Goal: Transaction & Acquisition: Purchase product/service

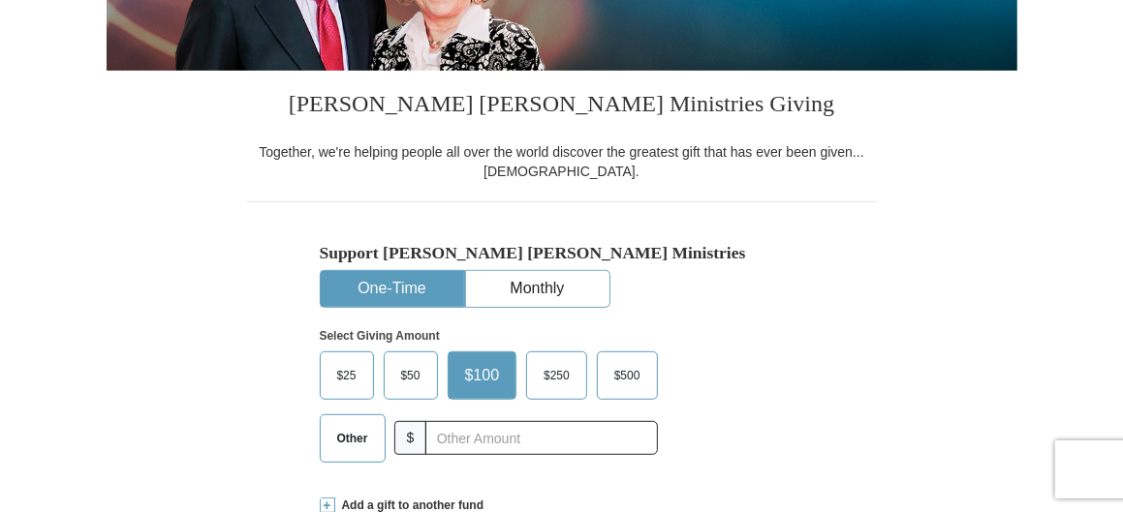
scroll to position [386, 0]
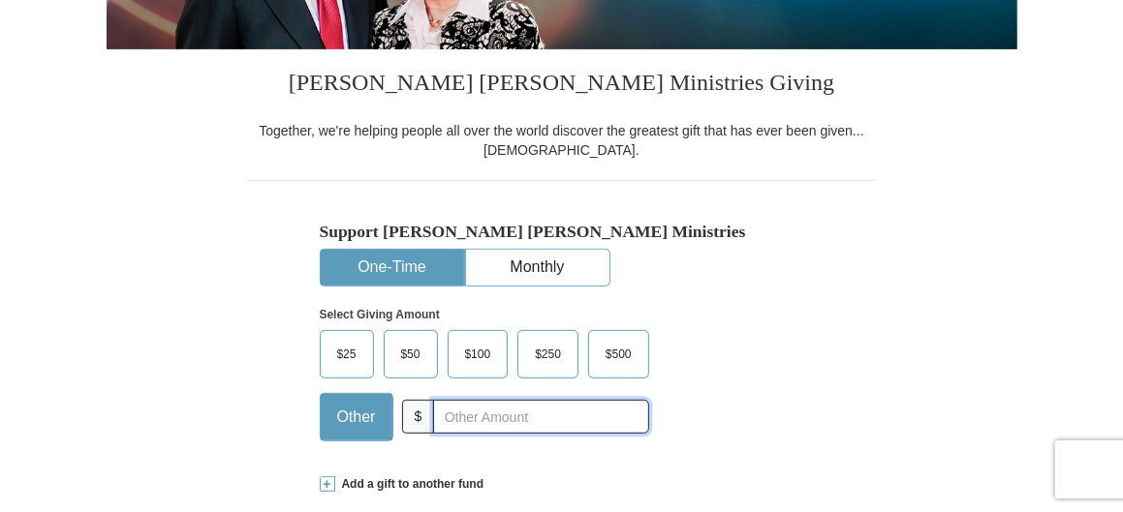
click at [461, 420] on input "text" at bounding box center [540, 417] width 215 height 34
type input "35"
click at [824, 333] on div "Support Kenneth Copeland Ministries One-Time Monthly Select Giving Amount Amoun…" at bounding box center [562, 318] width 630 height 276
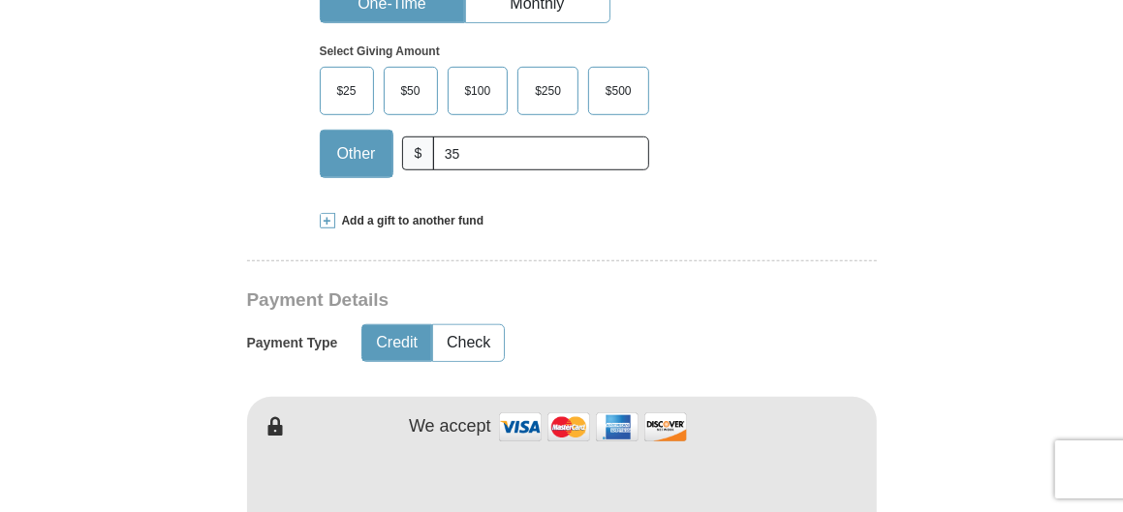
scroll to position [677, 0]
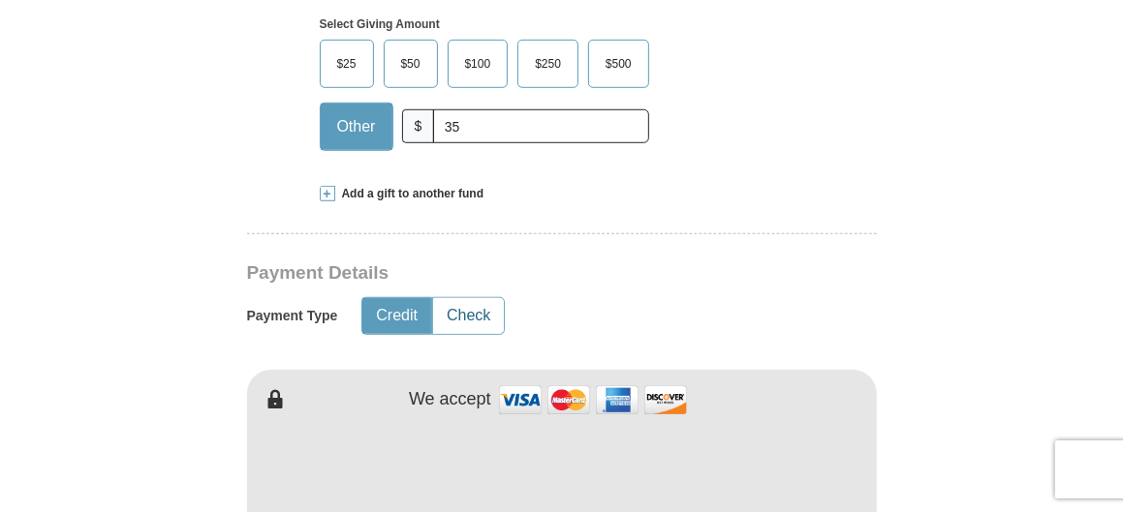
click at [474, 317] on button "Check" at bounding box center [468, 316] width 71 height 36
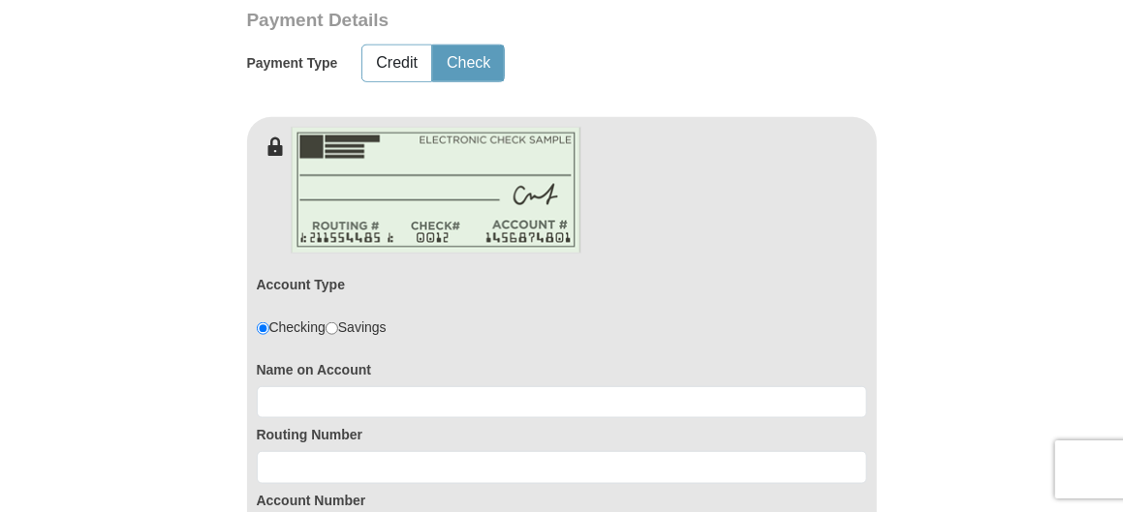
scroll to position [969, 0]
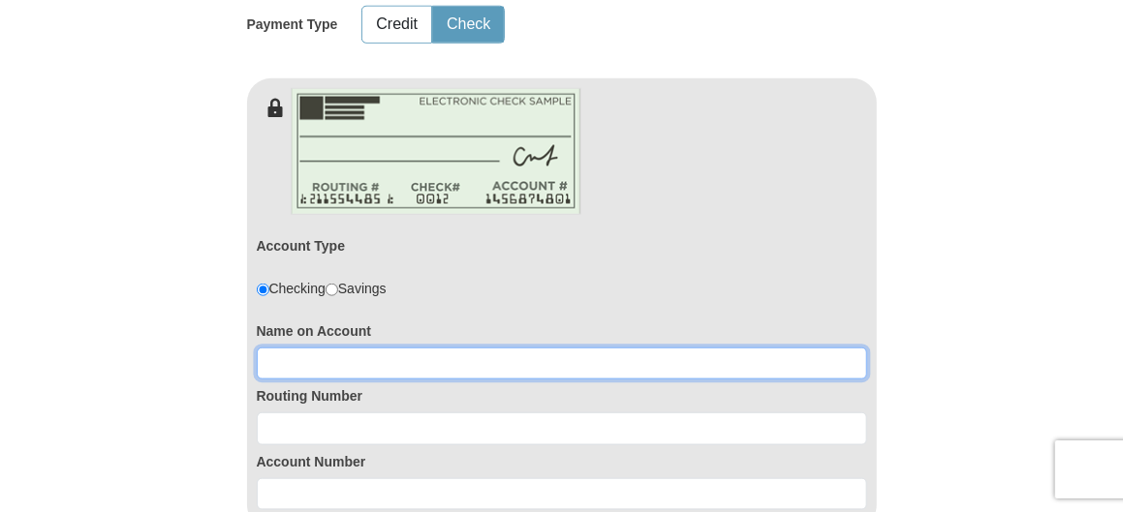
click at [367, 357] on input at bounding box center [562, 364] width 610 height 33
type input "Samuel Jett"
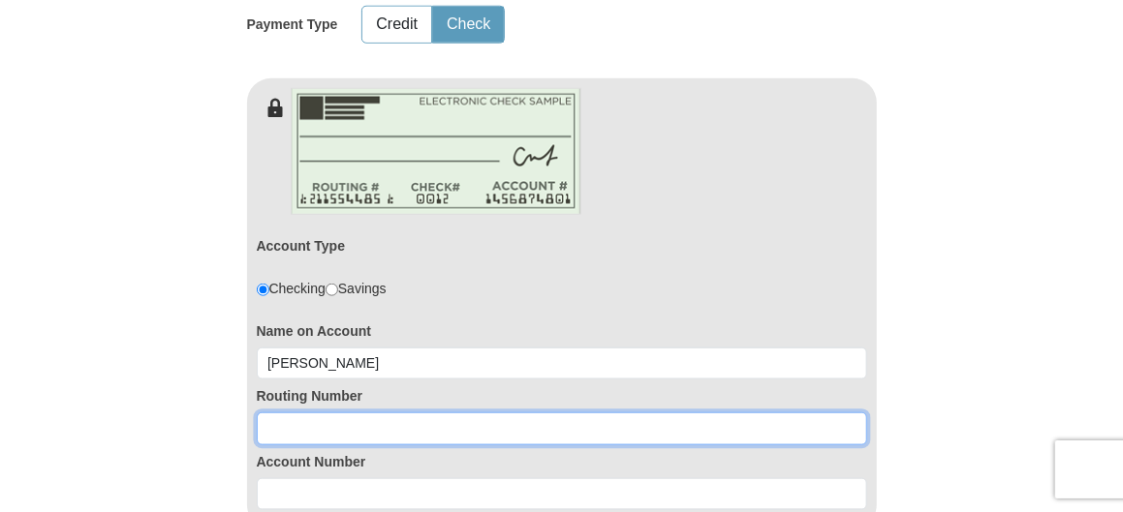
click at [310, 425] on input at bounding box center [562, 429] width 610 height 33
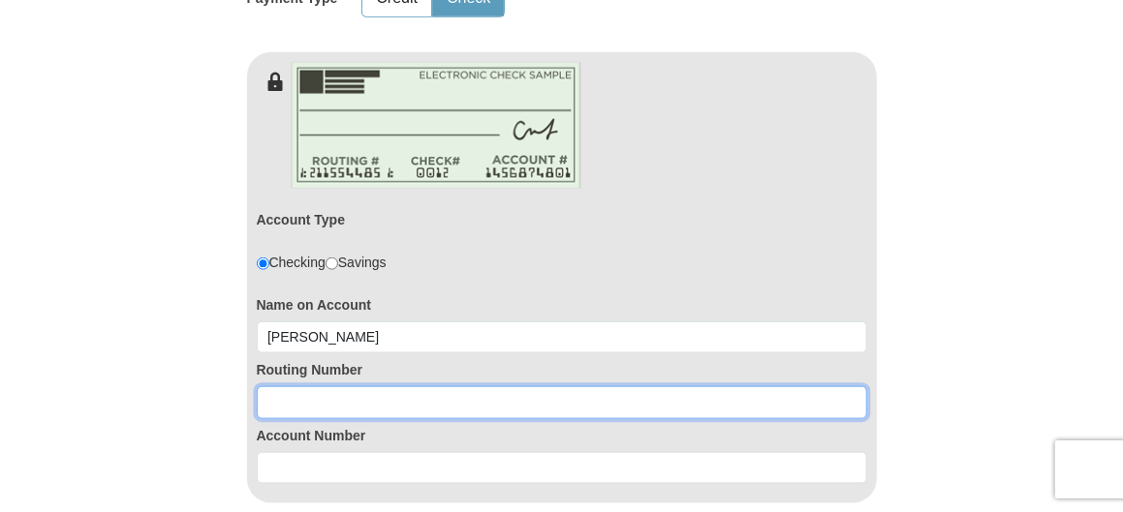
scroll to position [1064, 0]
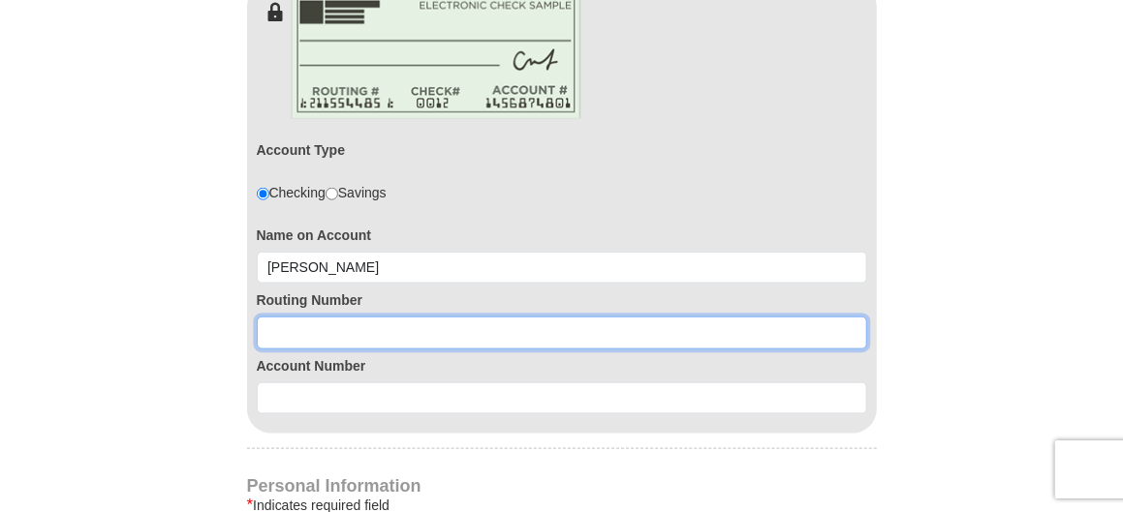
click at [283, 321] on input at bounding box center [562, 333] width 610 height 33
type input "111000614"
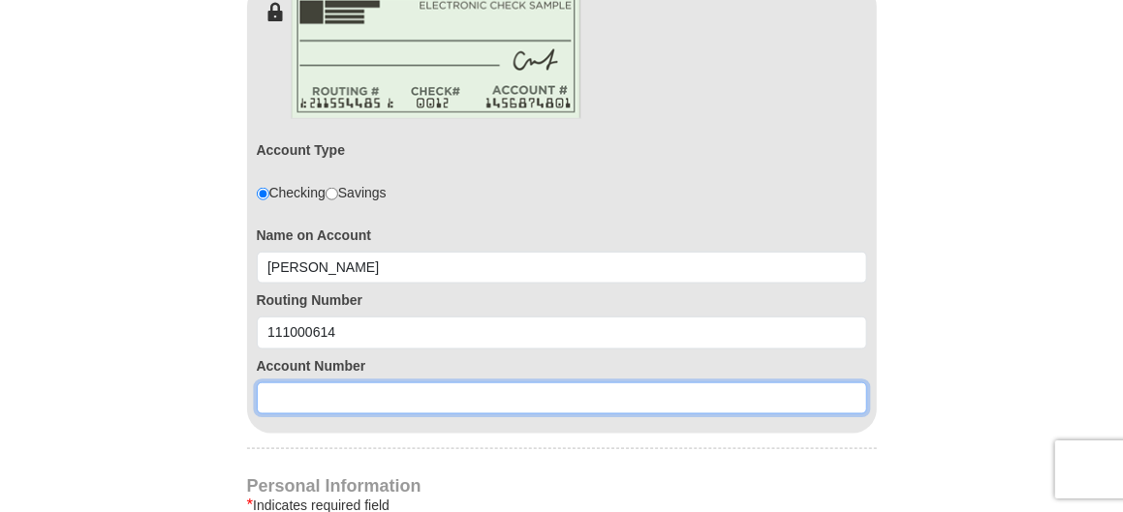
click at [358, 396] on input at bounding box center [562, 399] width 610 height 33
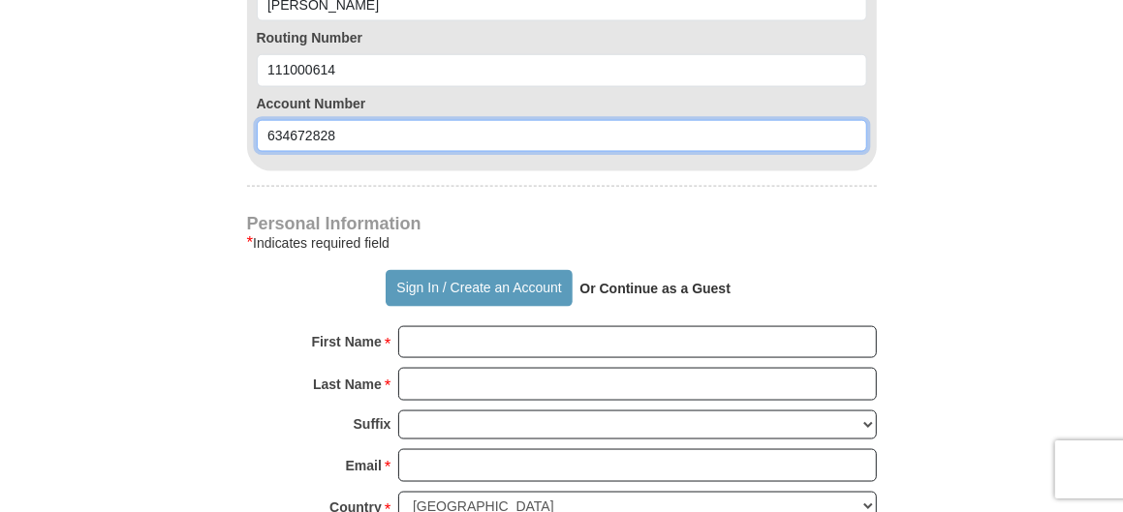
scroll to position [1355, 0]
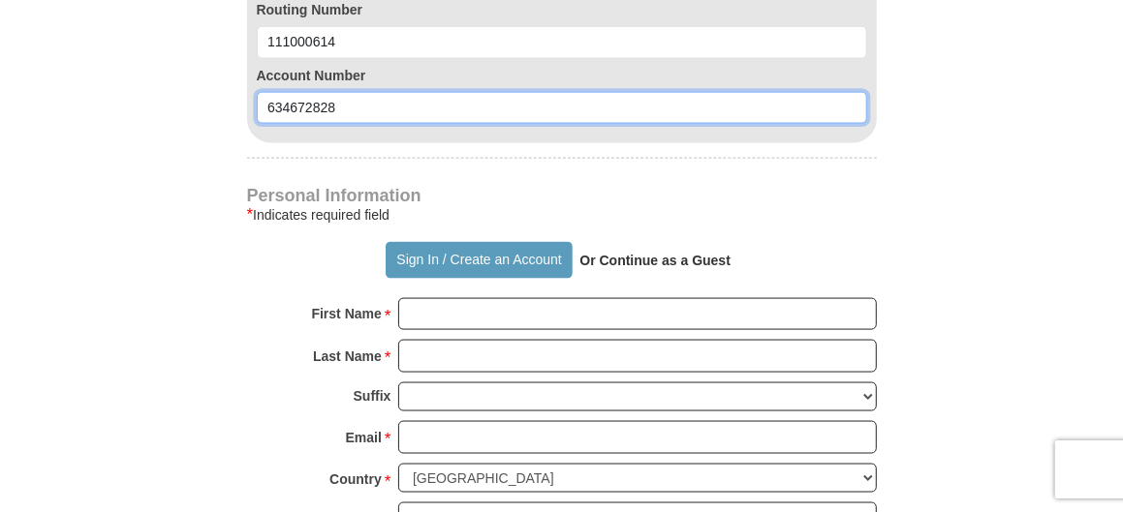
type input "634672828"
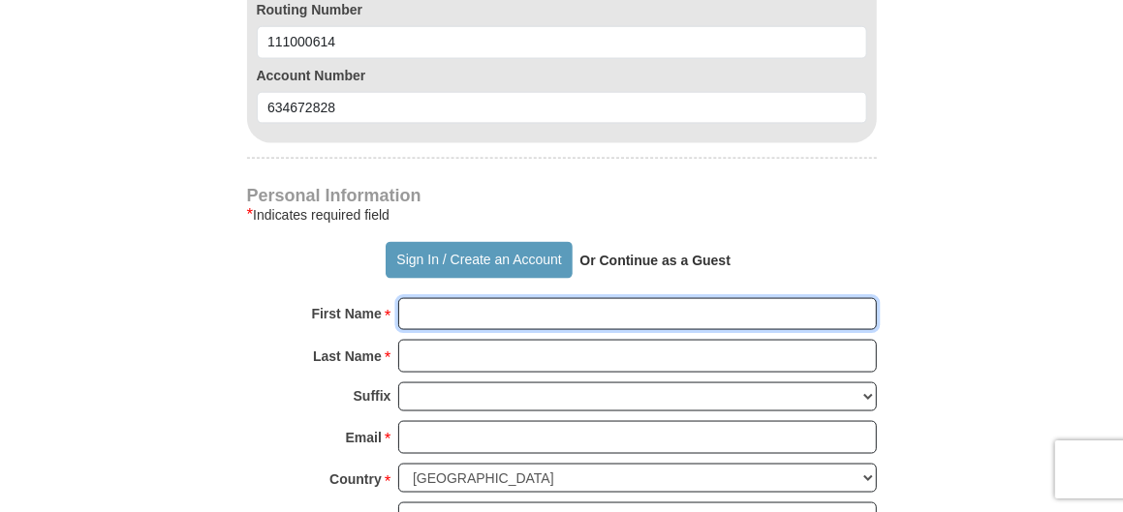
click at [455, 322] on input "First Name *" at bounding box center [637, 314] width 478 height 33
type input "Samuel"
type input "Jett"
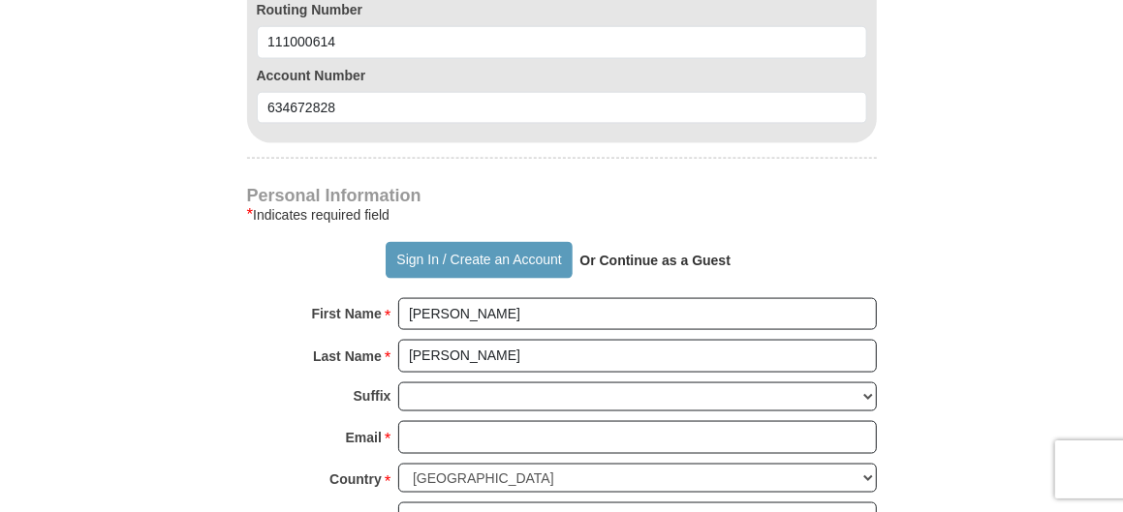
type input "8602 Rose Garden Dr"
type input "Houston"
select select "TX"
type input "77083"
type input "2816855388"
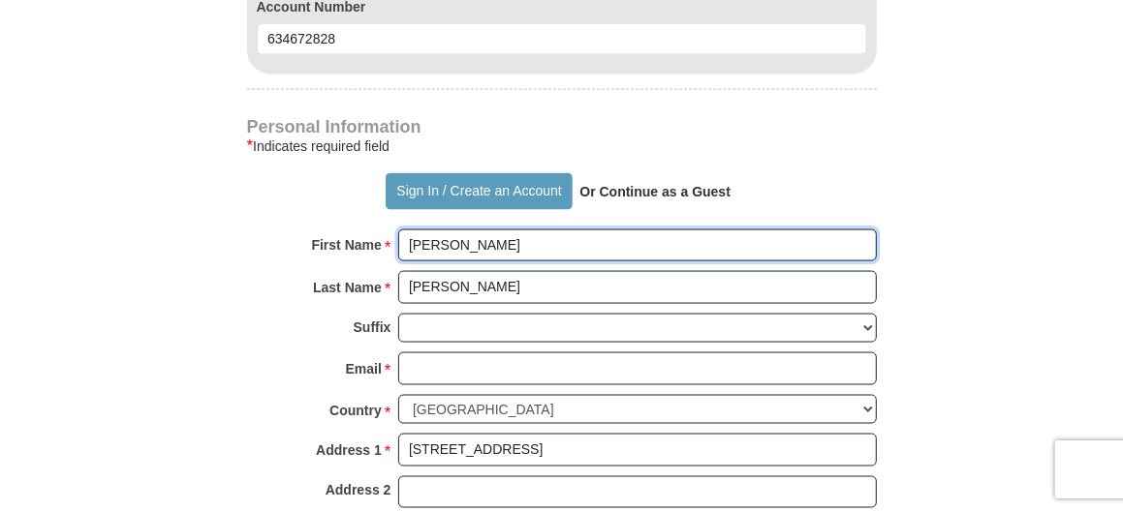
scroll to position [1453, 0]
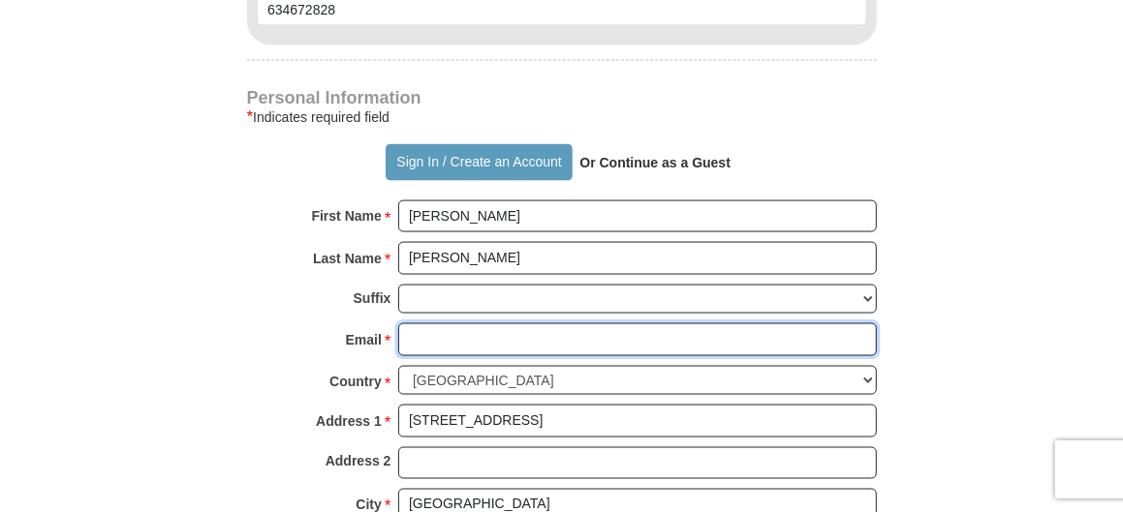
click at [523, 340] on input "Email *" at bounding box center [637, 340] width 478 height 33
type input "samueljett7@gmail.com"
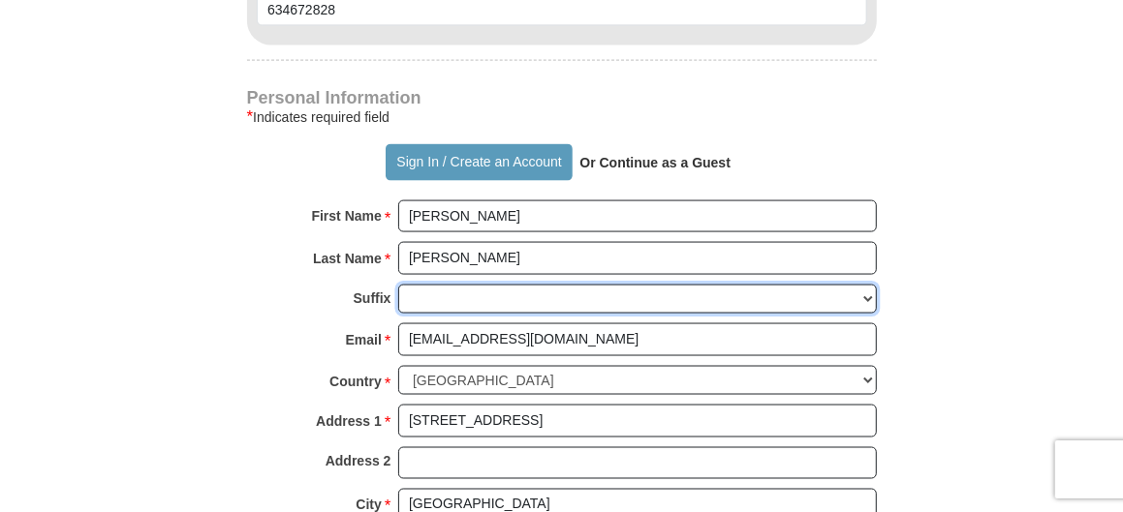
click at [861, 285] on select "Jr Sr I II III IV V VI" at bounding box center [637, 300] width 478 height 30
click at [859, 285] on select "Jr Sr I II III IV V VI" at bounding box center [637, 300] width 478 height 30
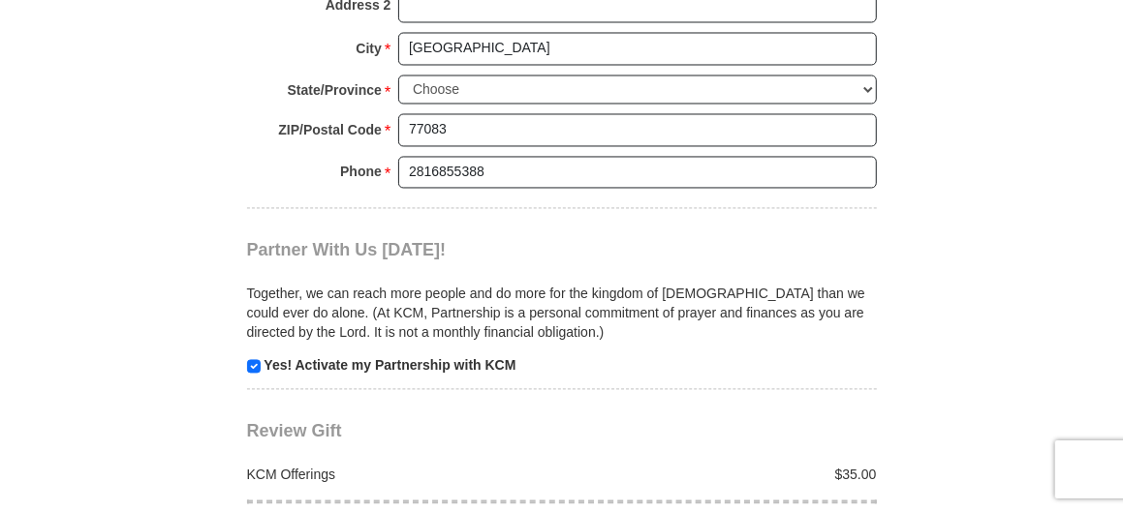
scroll to position [1937, 0]
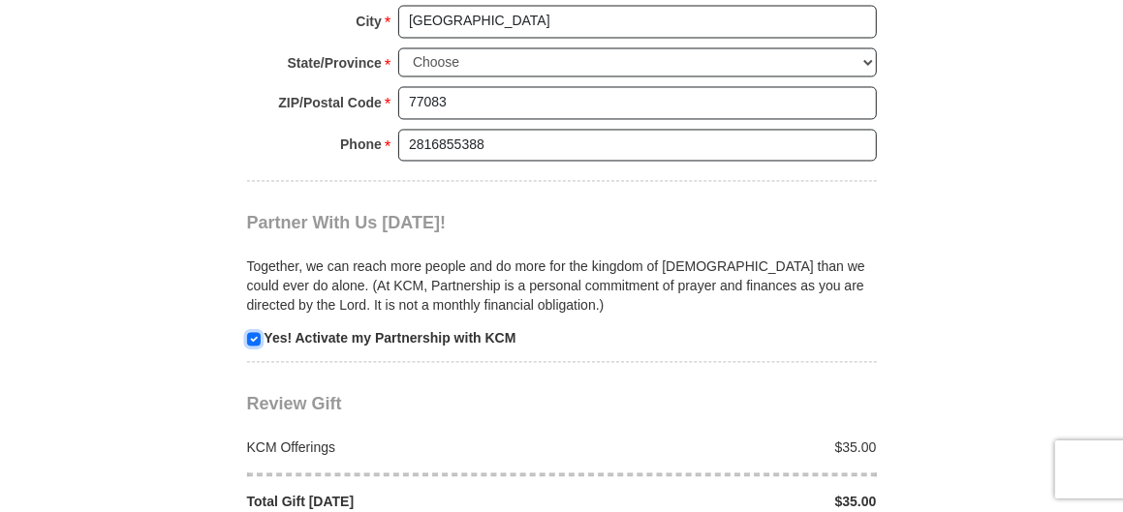
click at [252, 332] on input "checkbox" at bounding box center [254, 339] width 14 height 14
click at [250, 332] on input "checkbox" at bounding box center [254, 339] width 14 height 14
checkbox input "true"
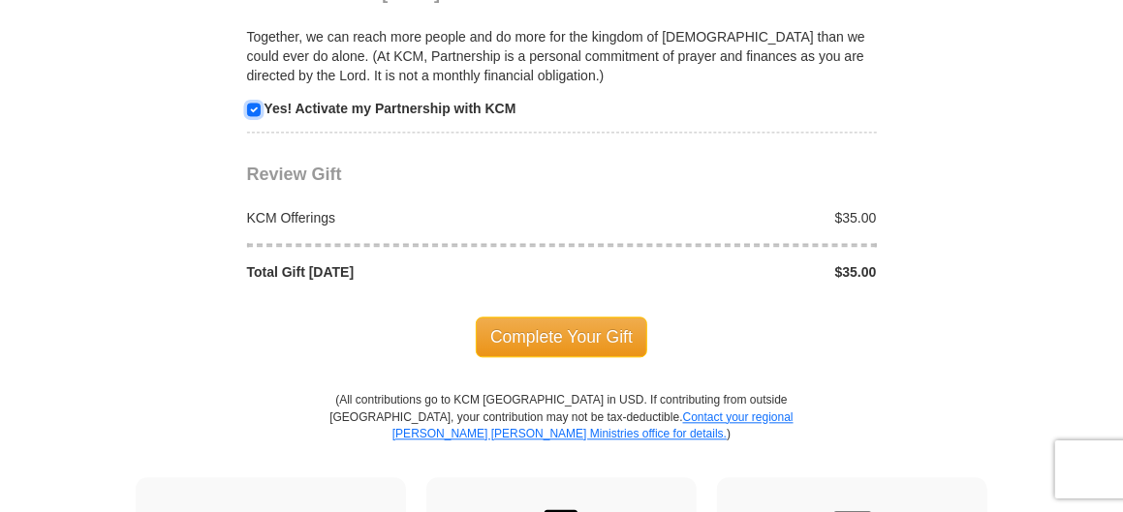
scroll to position [2227, 0]
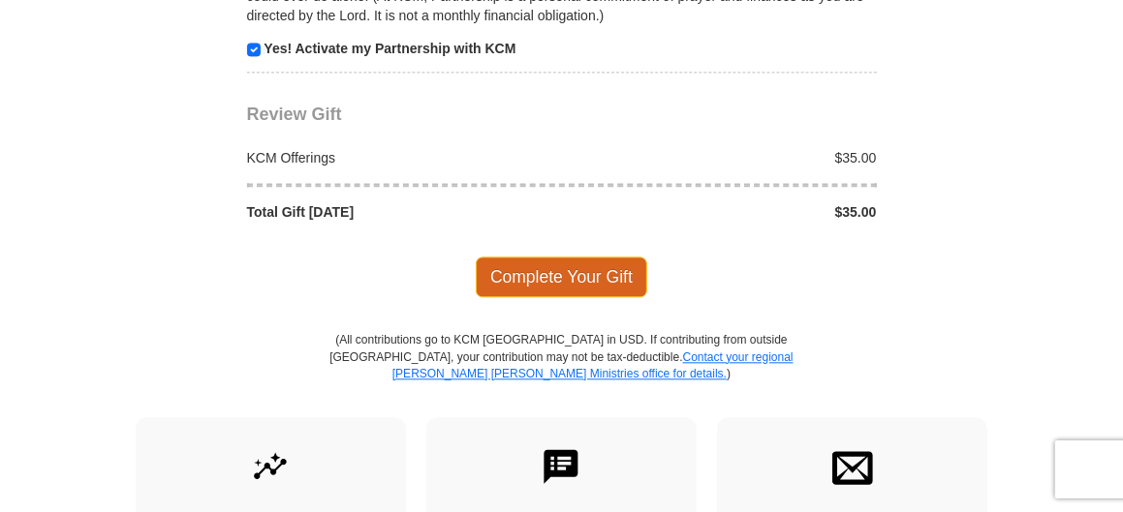
click at [578, 257] on span "Complete Your Gift" at bounding box center [561, 277] width 171 height 41
